Goal: Task Accomplishment & Management: Manage account settings

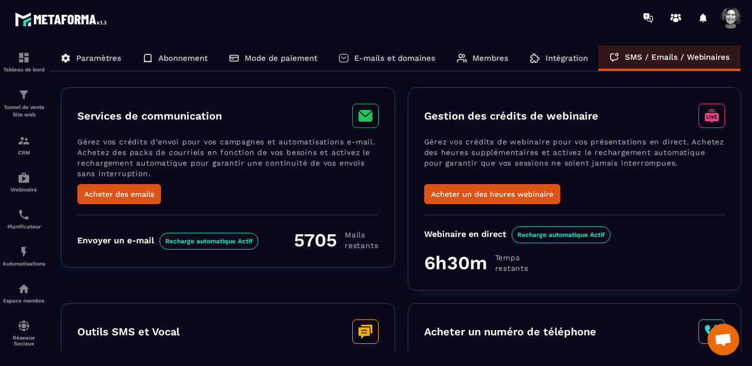
click at [83, 56] on p "Paramètres" at bounding box center [98, 58] width 45 height 10
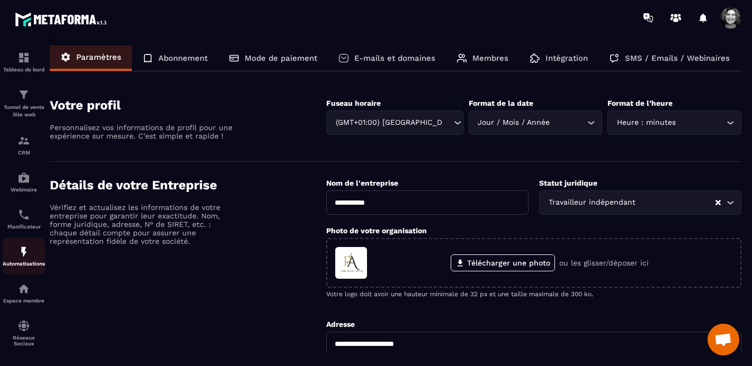
click at [22, 251] on img at bounding box center [23, 252] width 13 height 13
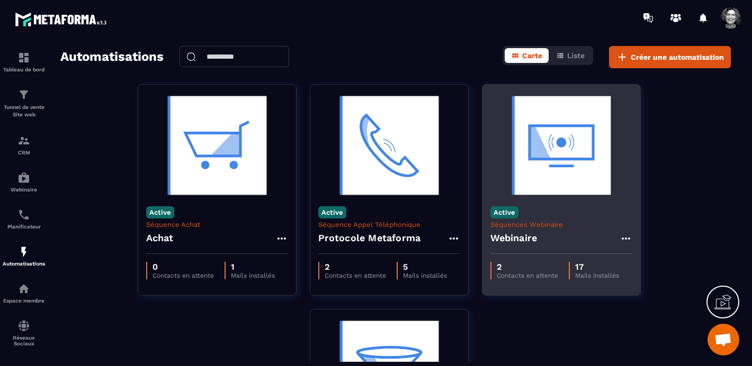
click at [566, 150] on img at bounding box center [561, 146] width 142 height 106
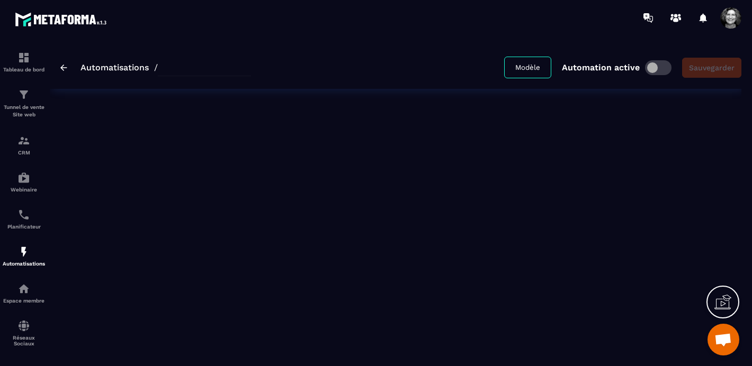
type input "*********"
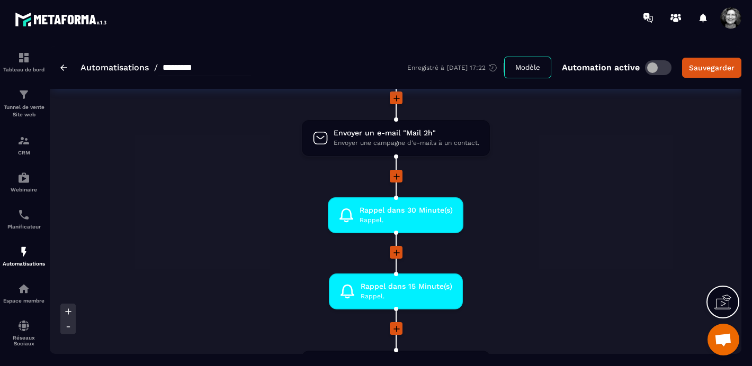
scroll to position [890, 0]
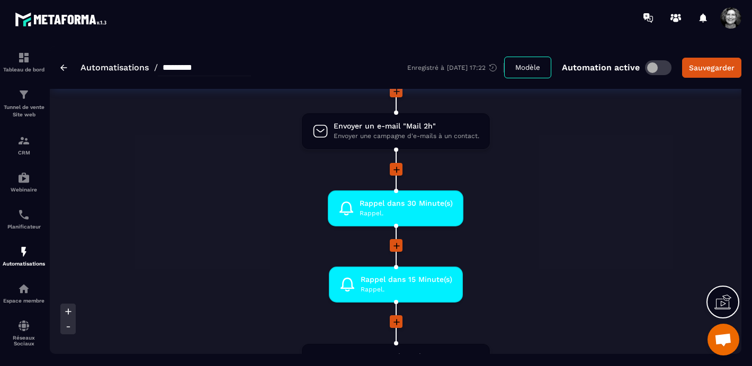
click at [397, 247] on icon at bounding box center [396, 246] width 11 height 11
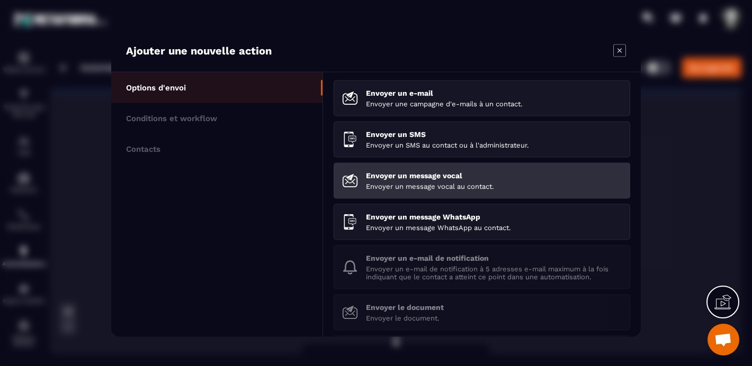
click at [435, 182] on div "Envoyer un message vocal Envoyer un message vocal au contact." at bounding box center [494, 180] width 256 height 19
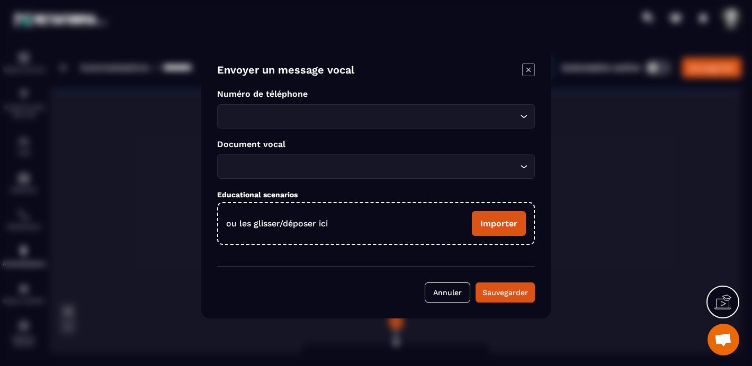
click at [524, 115] on icon "Search for option" at bounding box center [523, 116] width 11 height 11
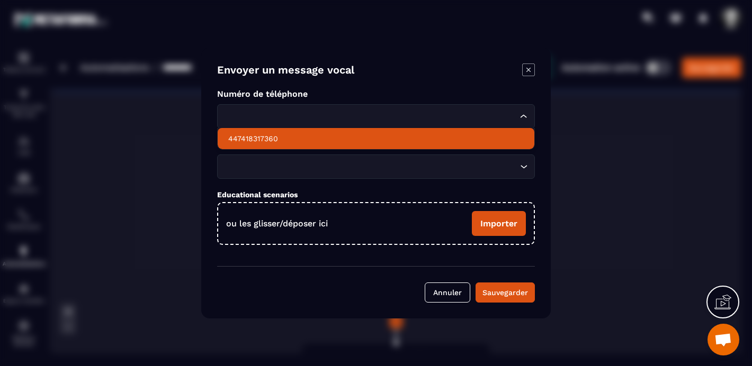
click at [251, 139] on p "447418317360" at bounding box center [375, 138] width 295 height 11
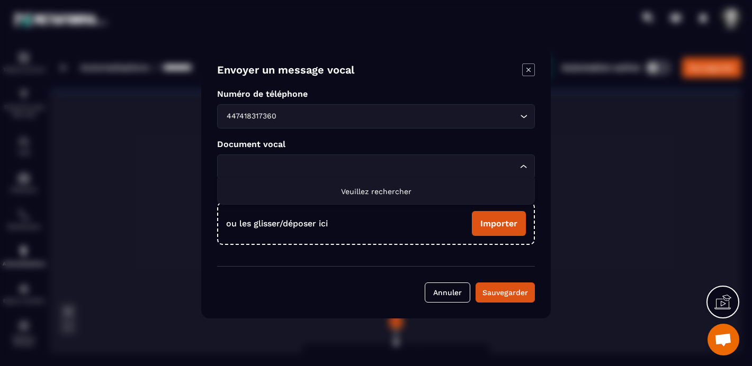
click at [522, 167] on icon "Search for option" at bounding box center [523, 166] width 6 height 3
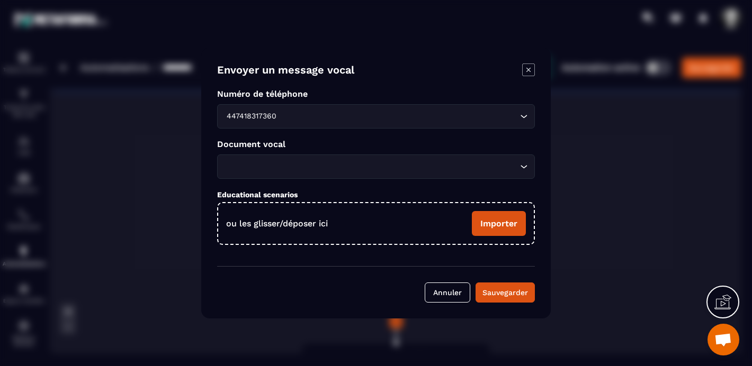
click at [522, 167] on icon "Search for option" at bounding box center [523, 166] width 11 height 11
click at [529, 71] on icon "Modal window" at bounding box center [528, 70] width 13 height 13
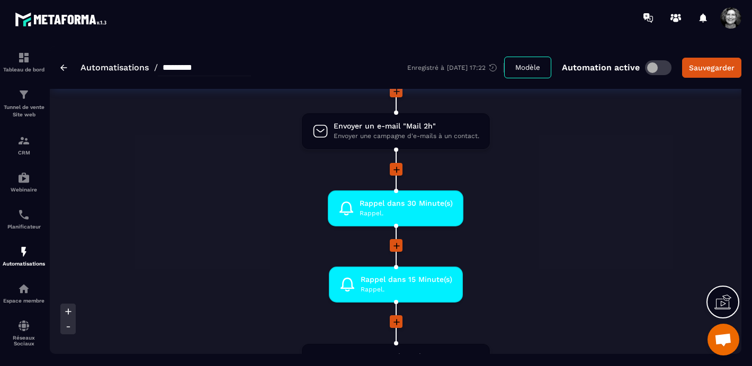
click at [61, 68] on img at bounding box center [63, 68] width 7 height 6
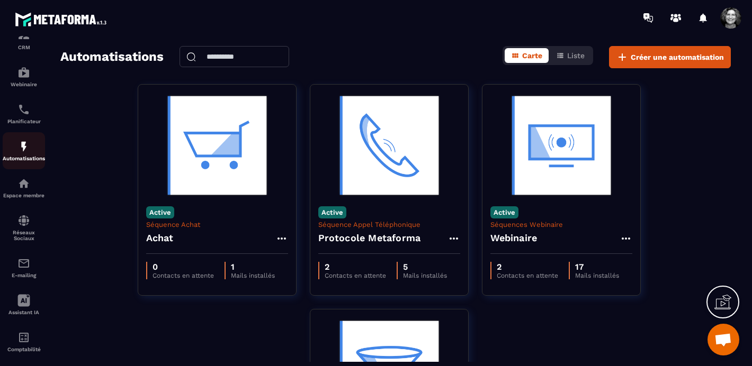
scroll to position [123, 0]
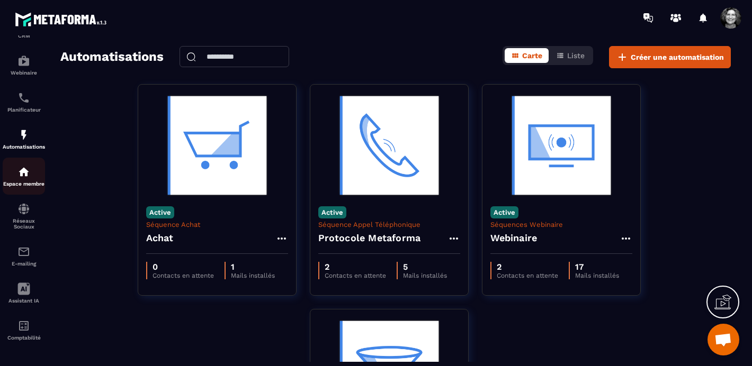
click at [26, 181] on p "Espace membre" at bounding box center [24, 184] width 42 height 6
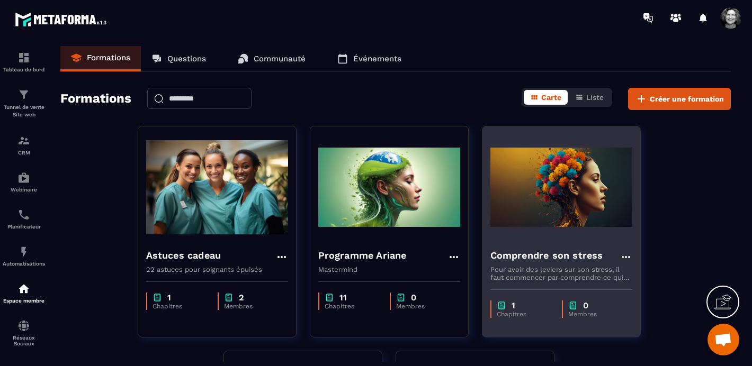
click at [568, 222] on img at bounding box center [561, 187] width 142 height 106
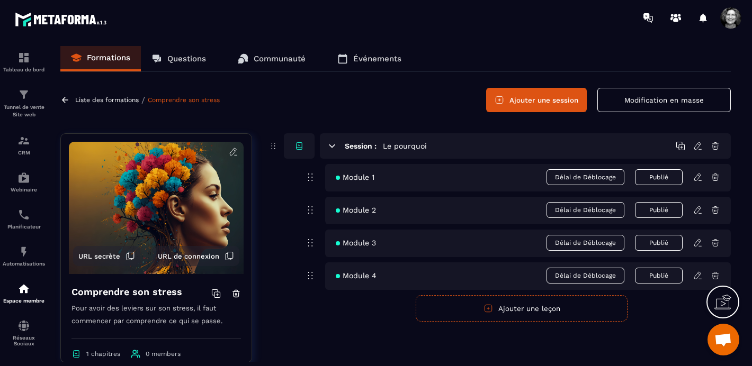
click at [64, 100] on icon at bounding box center [65, 100] width 6 height 6
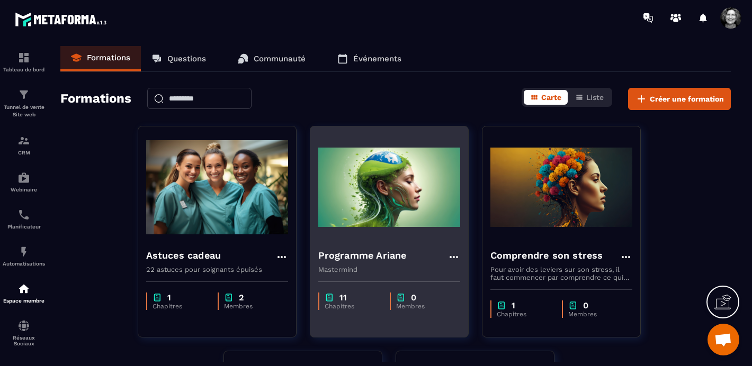
click at [380, 209] on img at bounding box center [389, 187] width 142 height 106
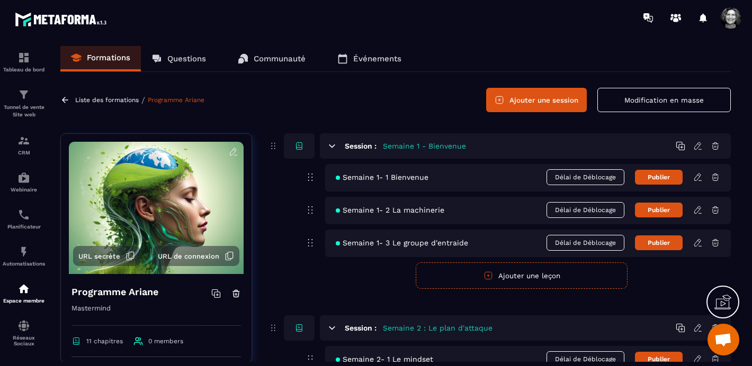
click at [662, 175] on button "Publier" at bounding box center [659, 177] width 48 height 15
click at [657, 212] on button "Publier" at bounding box center [659, 210] width 48 height 15
click at [660, 246] on button "Publier" at bounding box center [659, 243] width 48 height 15
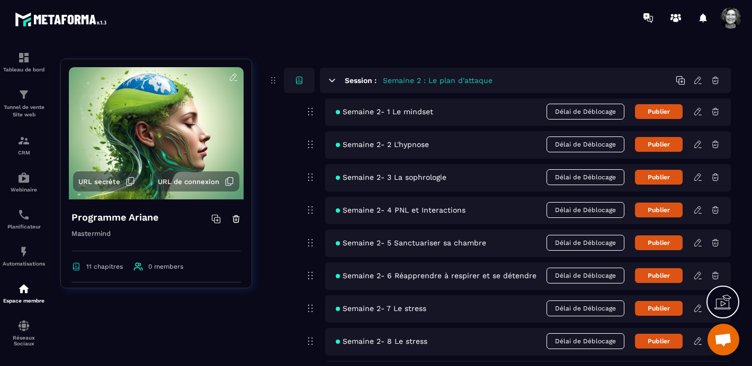
scroll to position [254, 0]
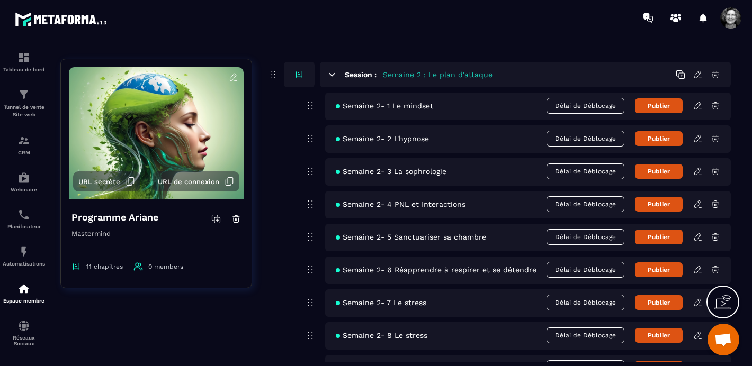
click at [656, 104] on button "Publier" at bounding box center [659, 105] width 48 height 15
click at [661, 140] on button "Publier" at bounding box center [659, 138] width 48 height 15
click at [665, 173] on button "Publier" at bounding box center [659, 171] width 48 height 15
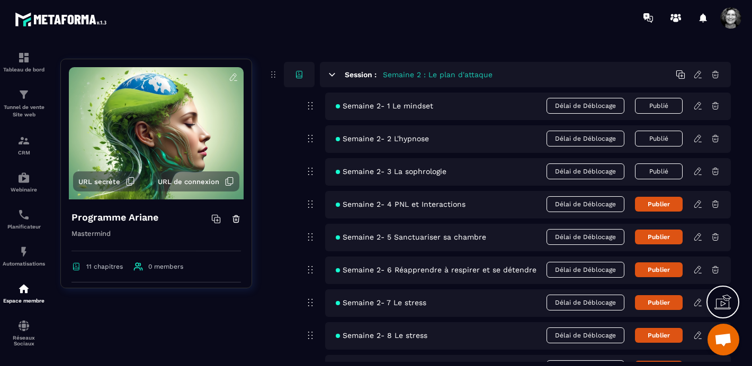
click at [662, 208] on button "Publier" at bounding box center [659, 204] width 48 height 15
click at [655, 239] on button "Publier" at bounding box center [659, 237] width 48 height 15
click at [658, 271] on button "Publier" at bounding box center [659, 270] width 48 height 15
click at [663, 305] on button "Publier" at bounding box center [659, 302] width 48 height 15
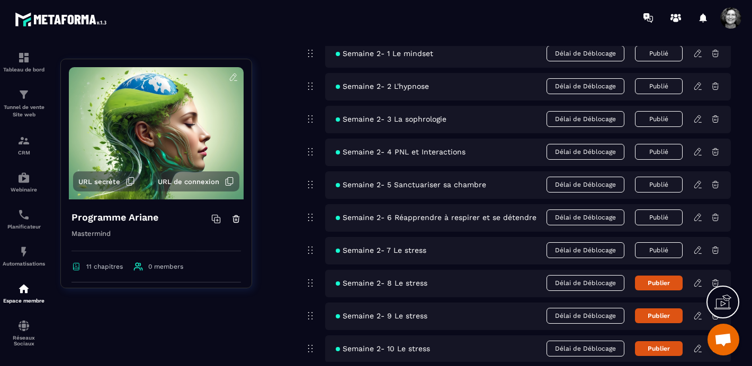
scroll to position [353, 0]
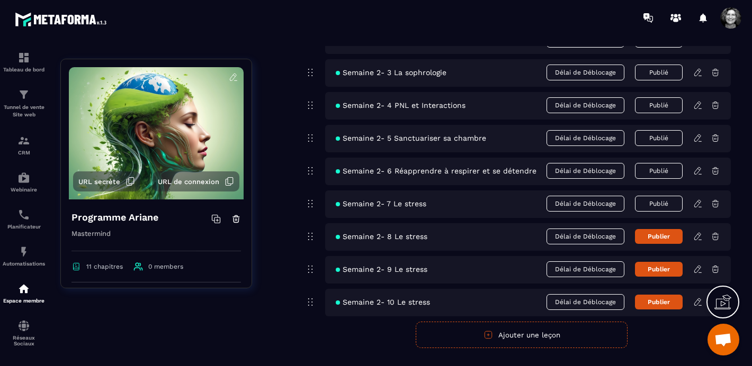
click at [662, 234] on button "Publier" at bounding box center [659, 236] width 48 height 15
click at [658, 273] on button "Publier" at bounding box center [659, 269] width 48 height 15
click at [660, 300] on button "Publier" at bounding box center [659, 302] width 48 height 15
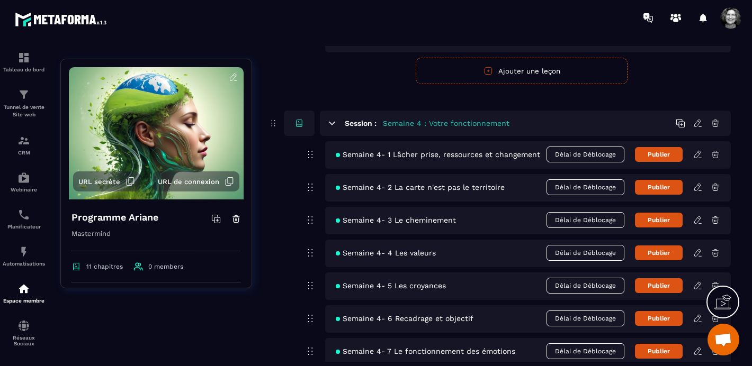
scroll to position [626, 0]
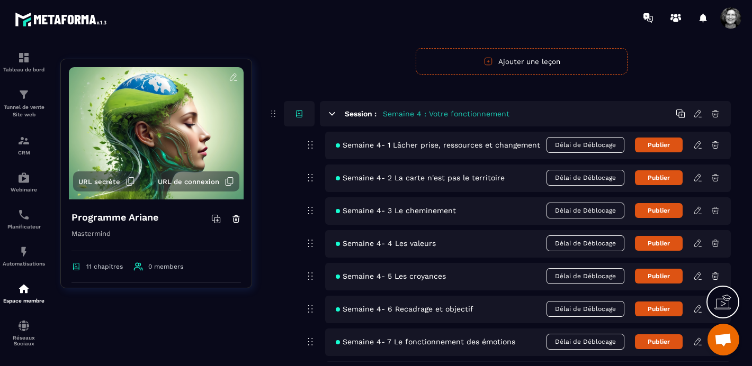
click at [667, 147] on button "Publier" at bounding box center [659, 145] width 48 height 15
click at [666, 180] on button "Publier" at bounding box center [659, 177] width 48 height 15
click at [665, 211] on button "Publier" at bounding box center [659, 210] width 48 height 15
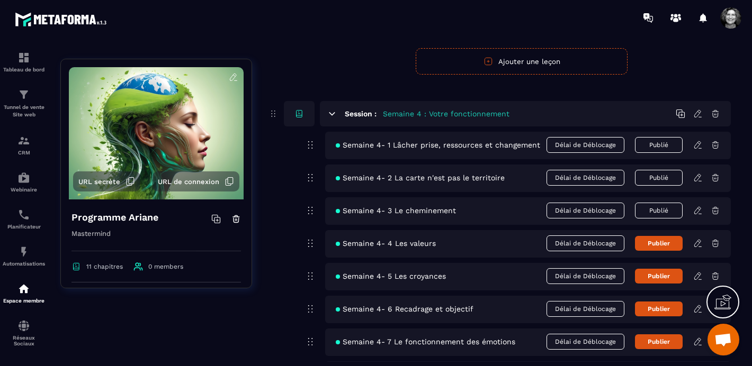
click at [655, 245] on button "Publier" at bounding box center [659, 243] width 48 height 15
click at [657, 274] on button "Publier" at bounding box center [659, 276] width 48 height 15
click at [663, 312] on button "Publier" at bounding box center [659, 309] width 48 height 15
click at [663, 342] on button "Publier" at bounding box center [659, 342] width 48 height 15
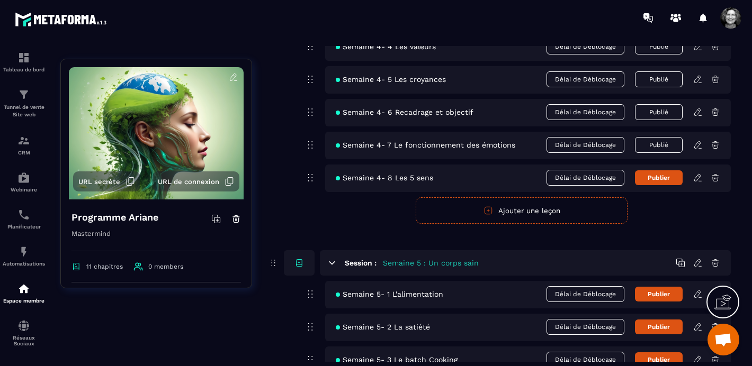
scroll to position [856, 0]
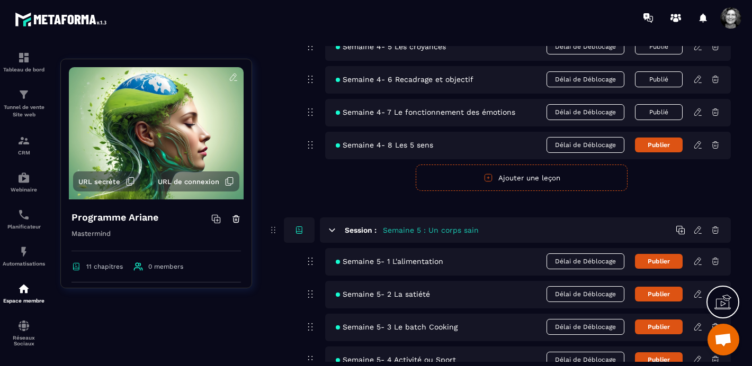
click at [663, 144] on button "Publier" at bounding box center [659, 145] width 48 height 15
click at [655, 264] on button "Publier" at bounding box center [659, 261] width 48 height 15
click at [655, 294] on button "Publier" at bounding box center [659, 294] width 48 height 15
click at [655, 329] on button "Publier" at bounding box center [659, 327] width 48 height 15
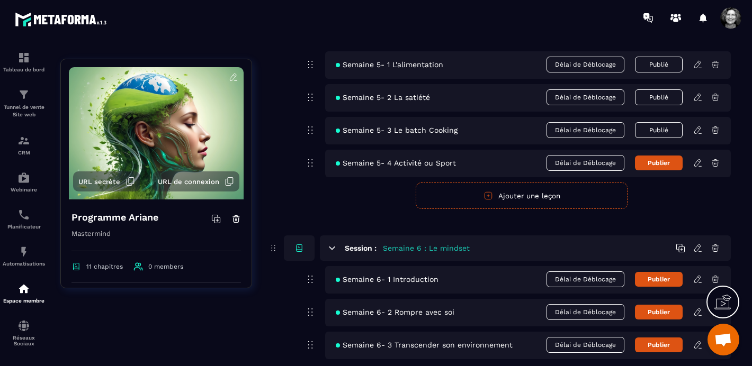
scroll to position [1074, 0]
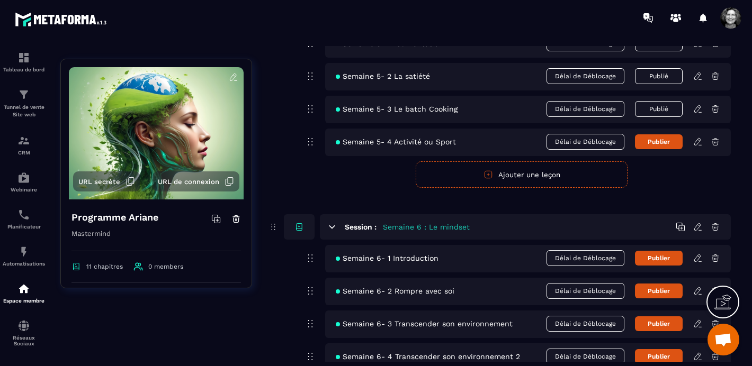
click at [661, 137] on button "Publier" at bounding box center [659, 141] width 48 height 15
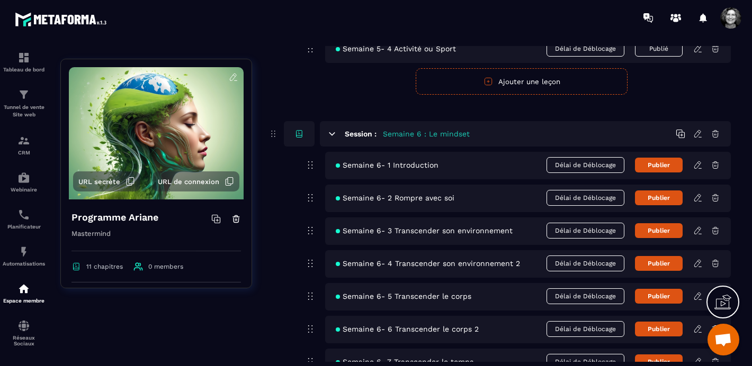
scroll to position [1220, 0]
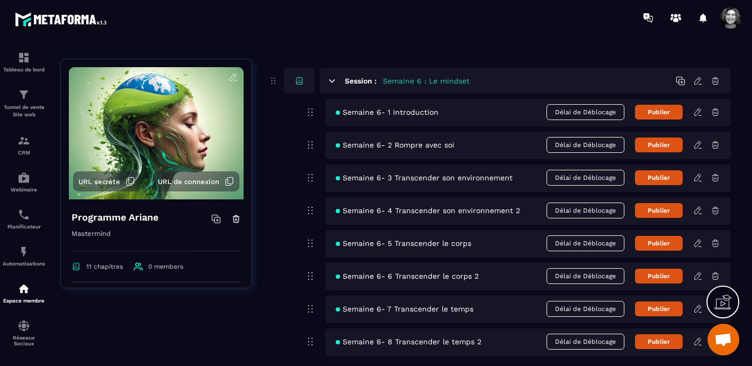
click at [666, 112] on button "Publier" at bounding box center [659, 112] width 48 height 15
click at [660, 146] on button "Publier" at bounding box center [659, 145] width 48 height 15
click at [659, 184] on button "Publier" at bounding box center [659, 177] width 48 height 15
click at [655, 215] on button "Publier" at bounding box center [659, 210] width 48 height 15
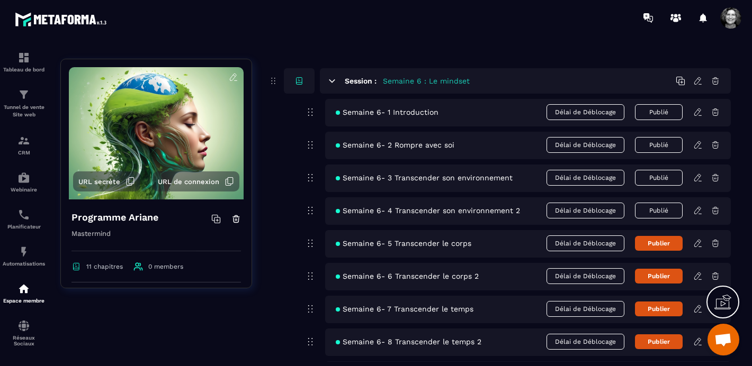
click at [655, 245] on button "Publier" at bounding box center [659, 243] width 48 height 15
click at [656, 277] on button "Publier" at bounding box center [659, 276] width 48 height 15
click at [657, 312] on button "Publier" at bounding box center [659, 309] width 48 height 15
click at [657, 341] on button "Publier" at bounding box center [659, 342] width 48 height 15
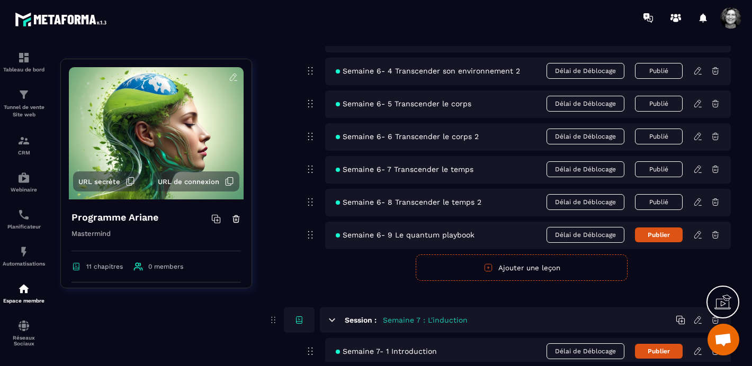
scroll to position [1380, 0]
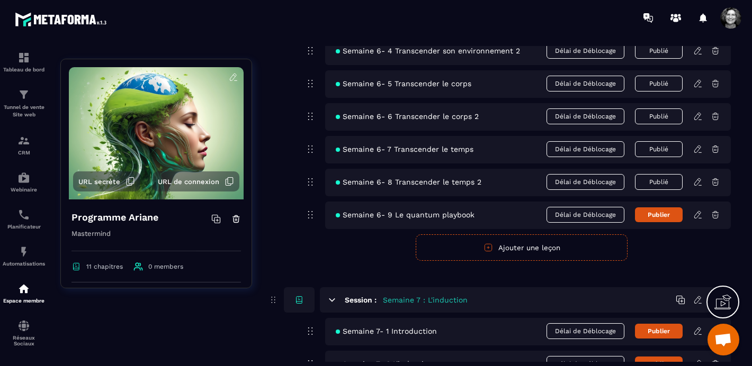
click at [665, 212] on button "Publier" at bounding box center [659, 214] width 48 height 15
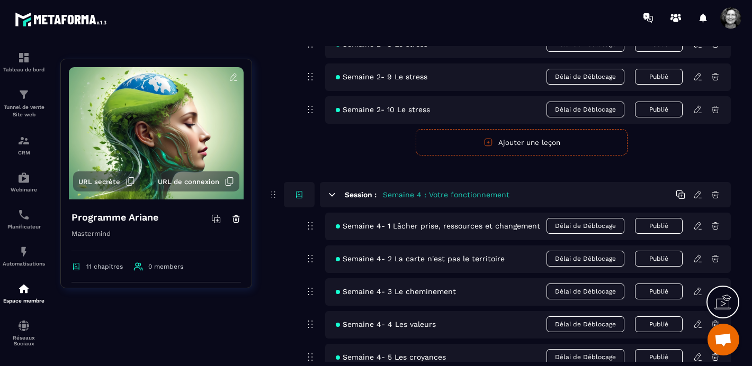
scroll to position [547, 0]
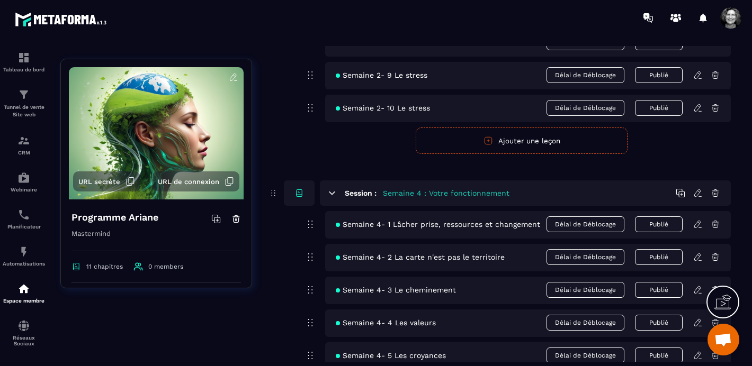
click at [731, 18] on span at bounding box center [730, 17] width 21 height 21
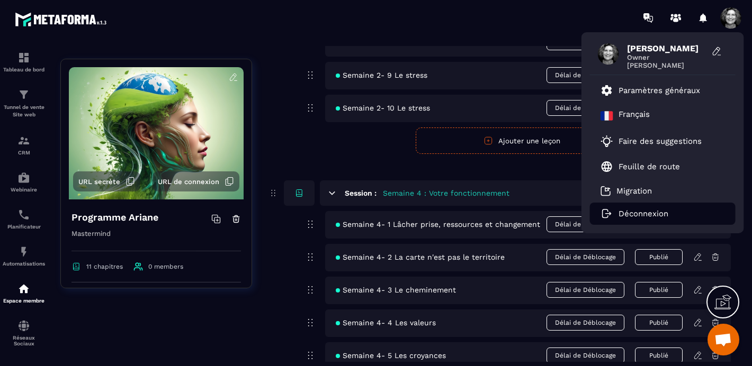
click at [630, 214] on p "Déconnexion" at bounding box center [643, 214] width 50 height 10
